Goal: Task Accomplishment & Management: Use online tool/utility

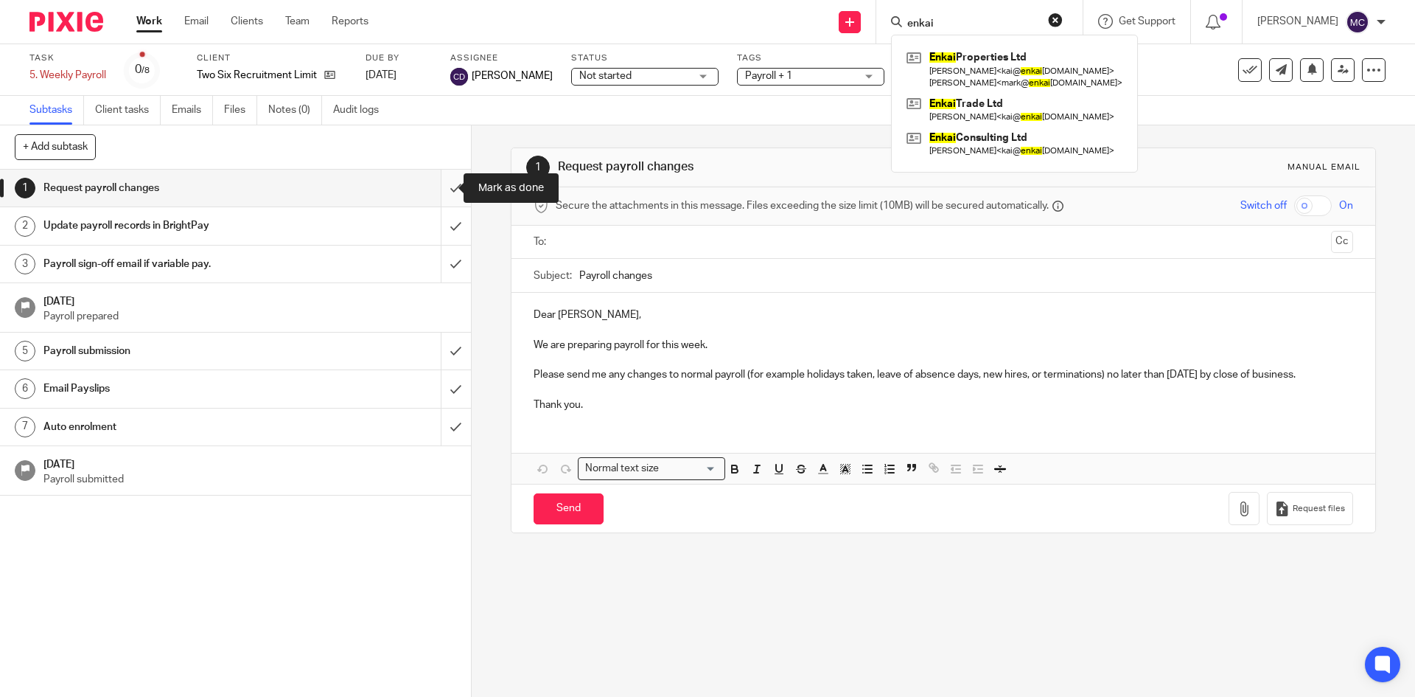
drag, startPoint x: 433, startPoint y: 190, endPoint x: 433, endPoint y: 204, distance: 14.0
click at [433, 190] on input "submit" at bounding box center [235, 188] width 471 height 37
click at [434, 228] on input "submit" at bounding box center [235, 225] width 471 height 37
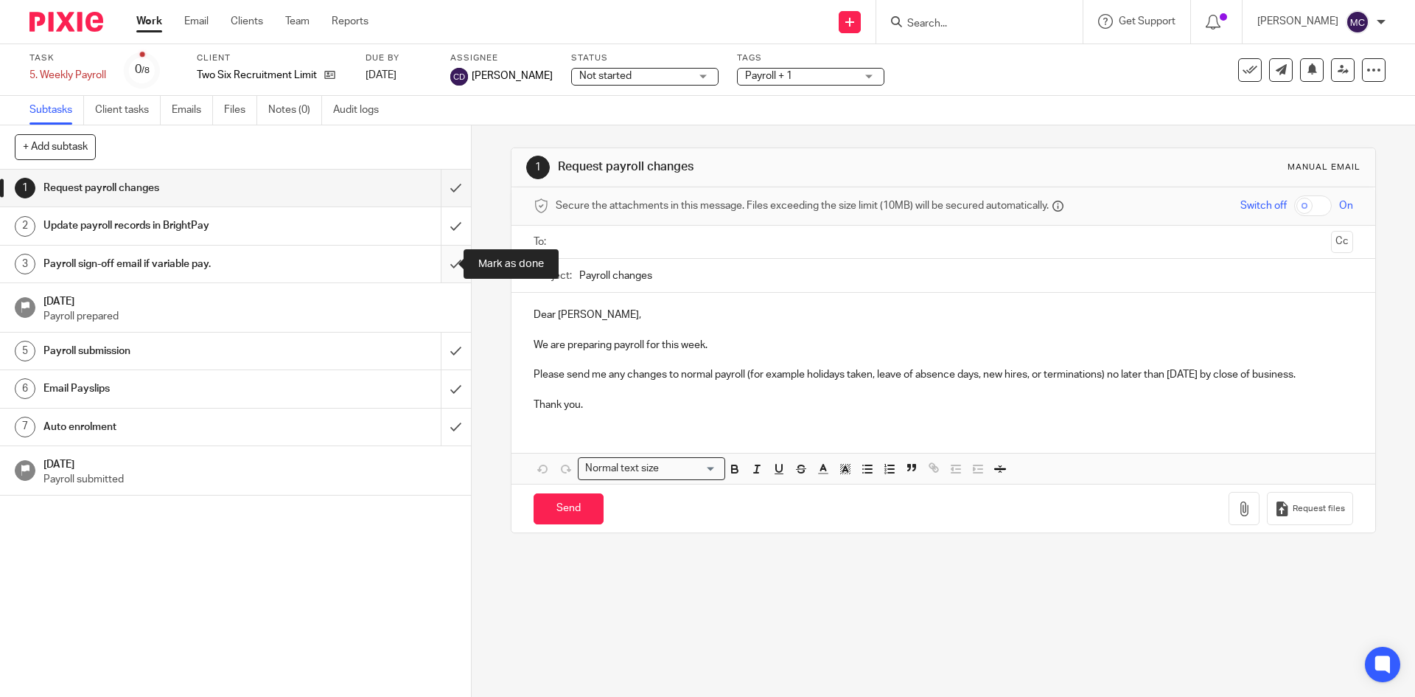
click at [438, 258] on input "submit" at bounding box center [235, 263] width 471 height 37
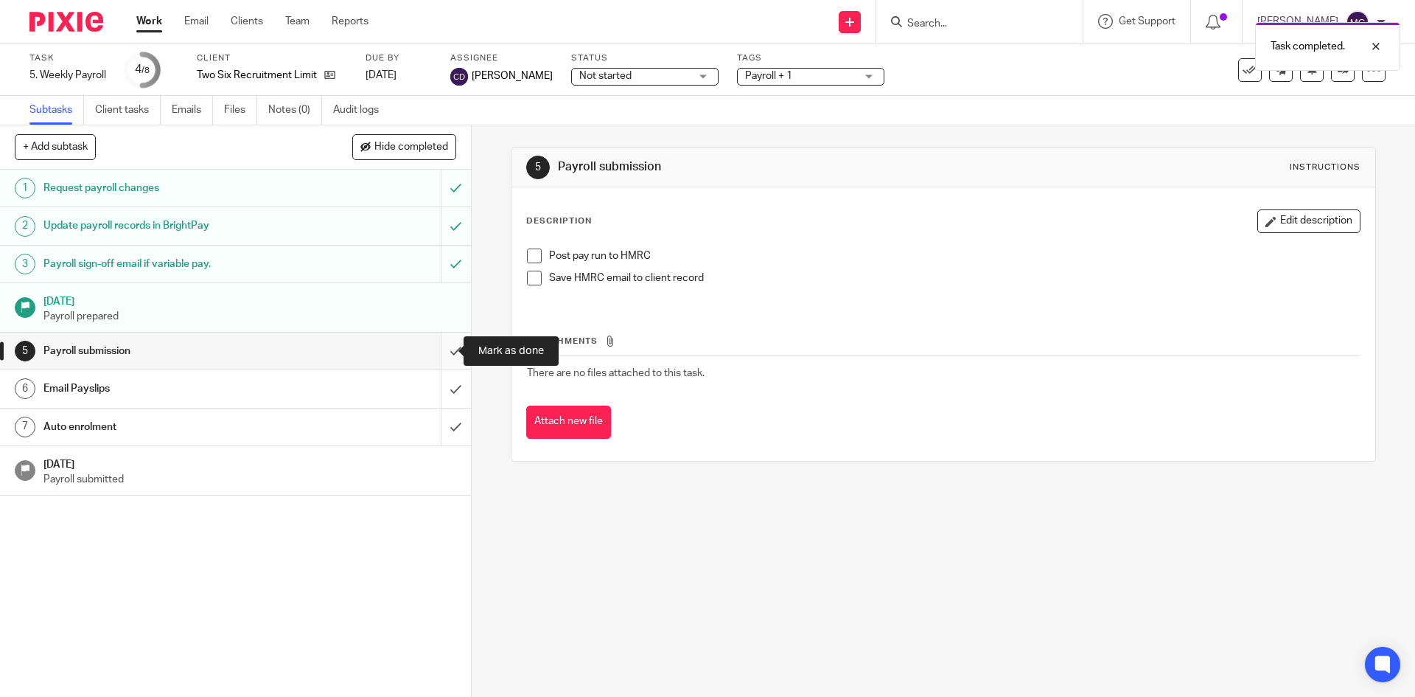
click at [440, 356] on input "submit" at bounding box center [235, 350] width 471 height 37
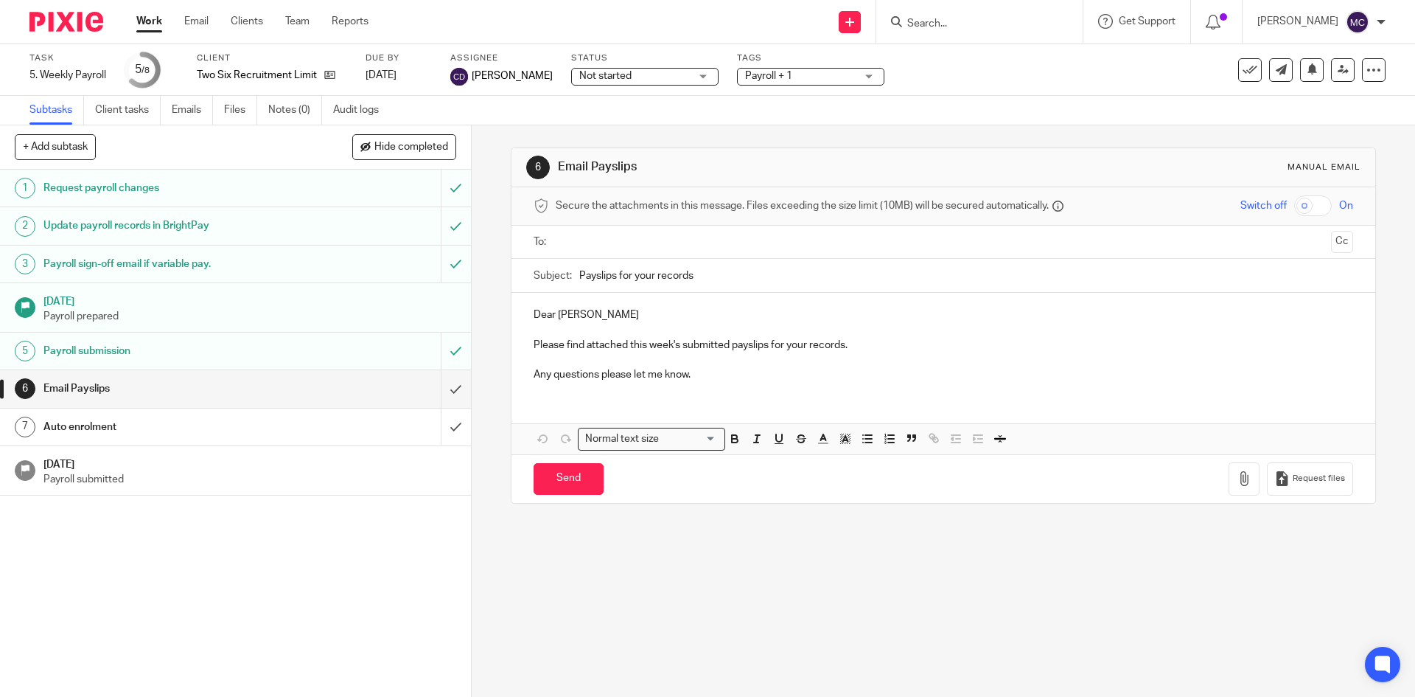
click at [575, 313] on p "Dear Katherine" at bounding box center [943, 314] width 819 height 15
click at [853, 343] on p "Please find attached this week's submitted payslips for your records." at bounding box center [943, 345] width 819 height 15
click at [753, 375] on p "Any questions please let me know." at bounding box center [943, 374] width 819 height 15
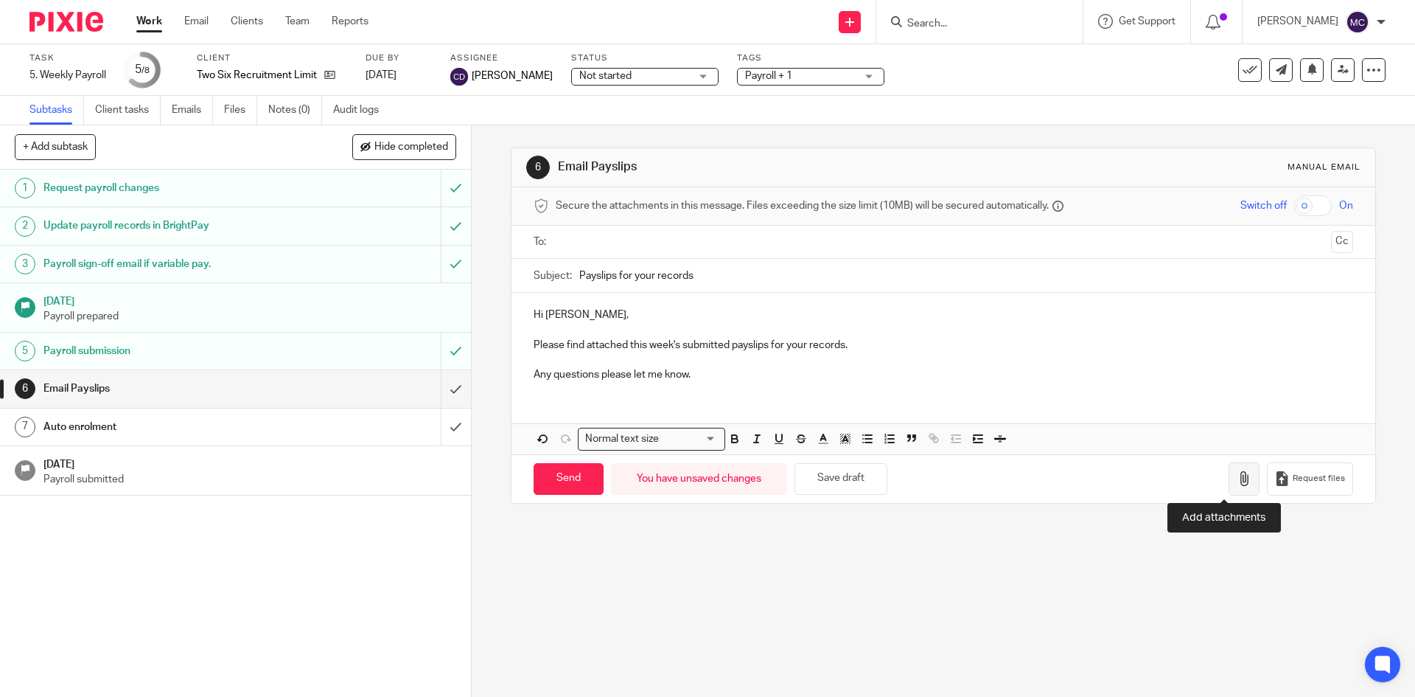
click at [1237, 483] on icon "button" at bounding box center [1244, 478] width 15 height 15
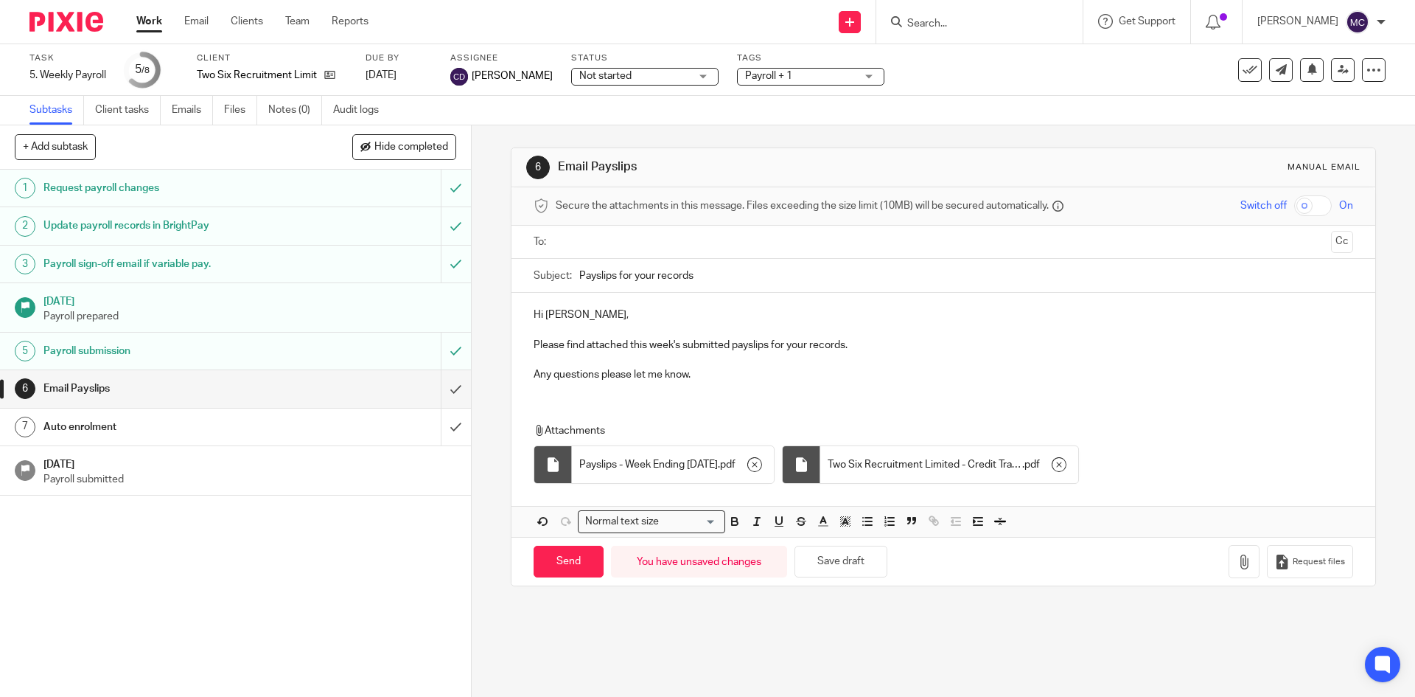
click at [649, 251] on ul at bounding box center [943, 242] width 773 height 24
click at [655, 246] on input "text" at bounding box center [943, 242] width 764 height 17
click at [867, 349] on p "Please find attached this week's submitted payslips for your records." at bounding box center [943, 348] width 819 height 15
click at [783, 371] on p "Any questions please let me know." at bounding box center [943, 377] width 819 height 15
click at [570, 568] on input "Send" at bounding box center [569, 565] width 70 height 32
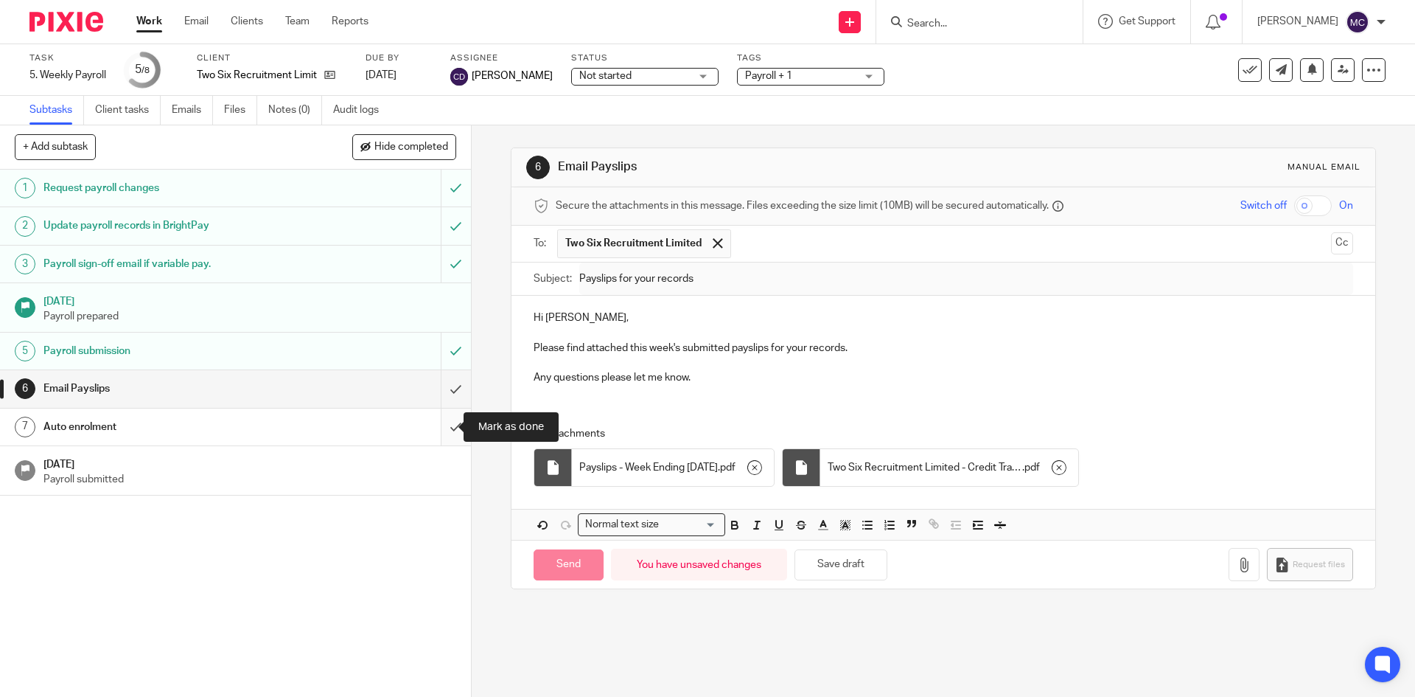
type input "Sent"
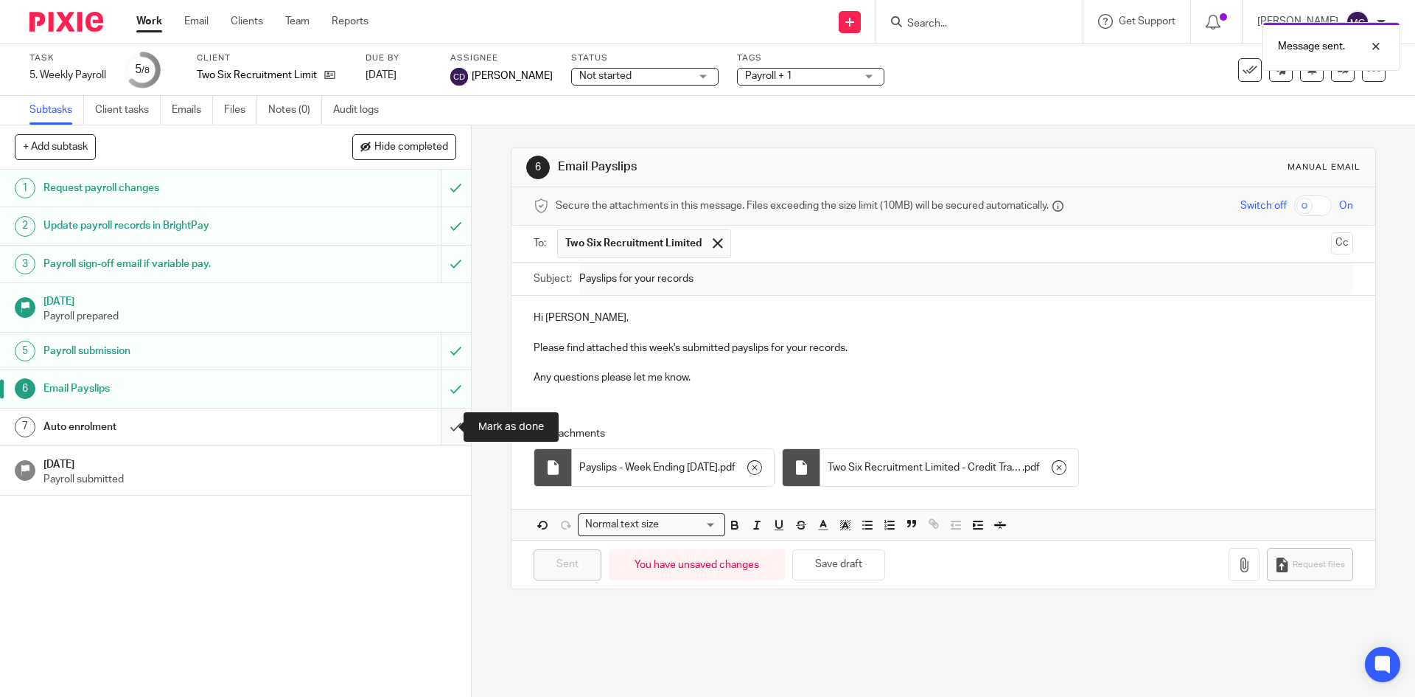
click at [444, 426] on input "submit" at bounding box center [235, 426] width 471 height 37
